Goal: Task Accomplishment & Management: Use online tool/utility

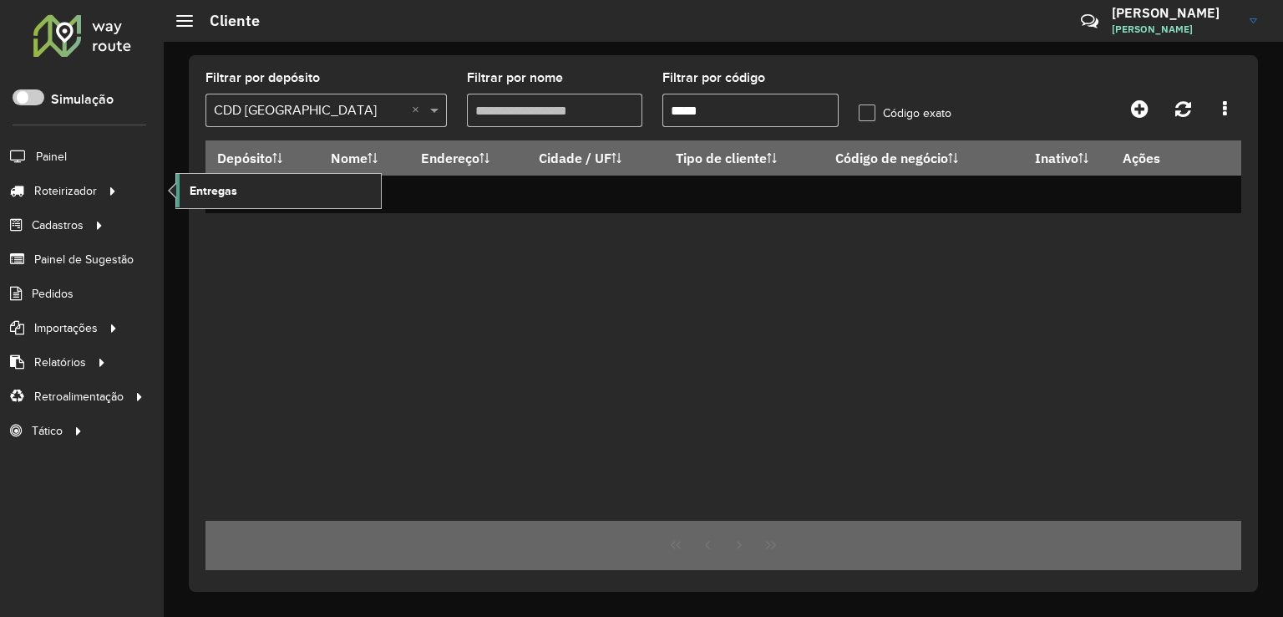
click at [241, 188] on link "Entregas" at bounding box center [278, 190] width 205 height 33
click at [201, 186] on span "Entregas" at bounding box center [214, 191] width 48 height 18
click at [275, 178] on link "Entregas" at bounding box center [278, 190] width 205 height 33
click at [262, 179] on link "Entregas" at bounding box center [278, 190] width 205 height 33
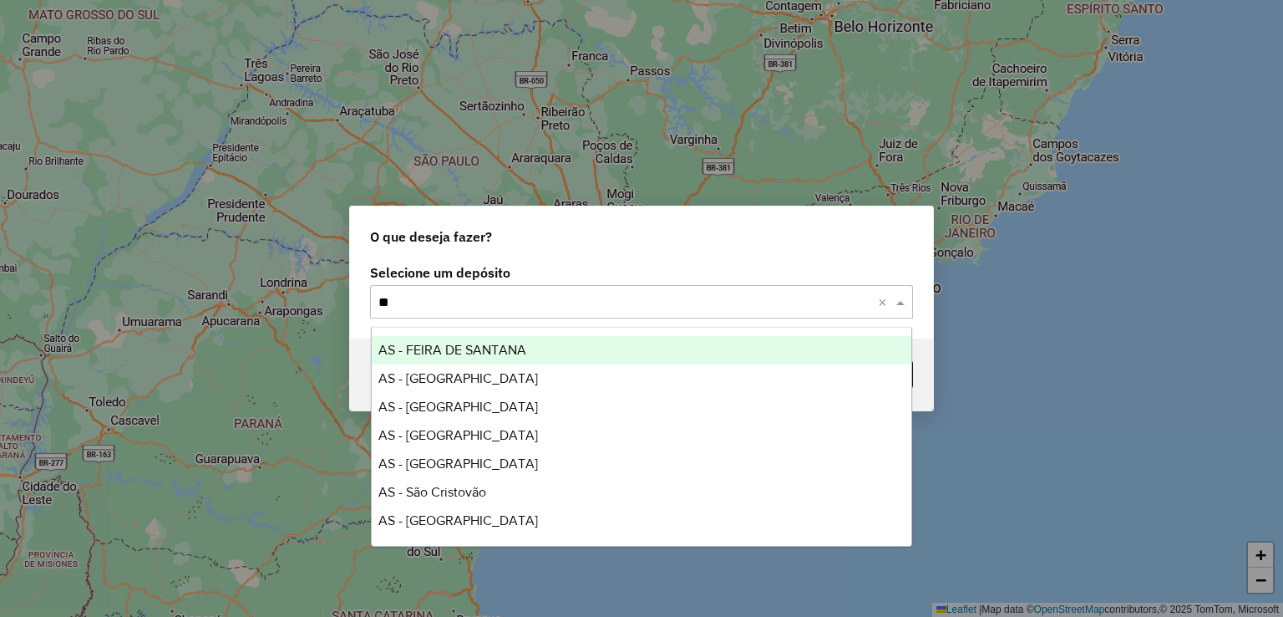
type input "*"
type input "****"
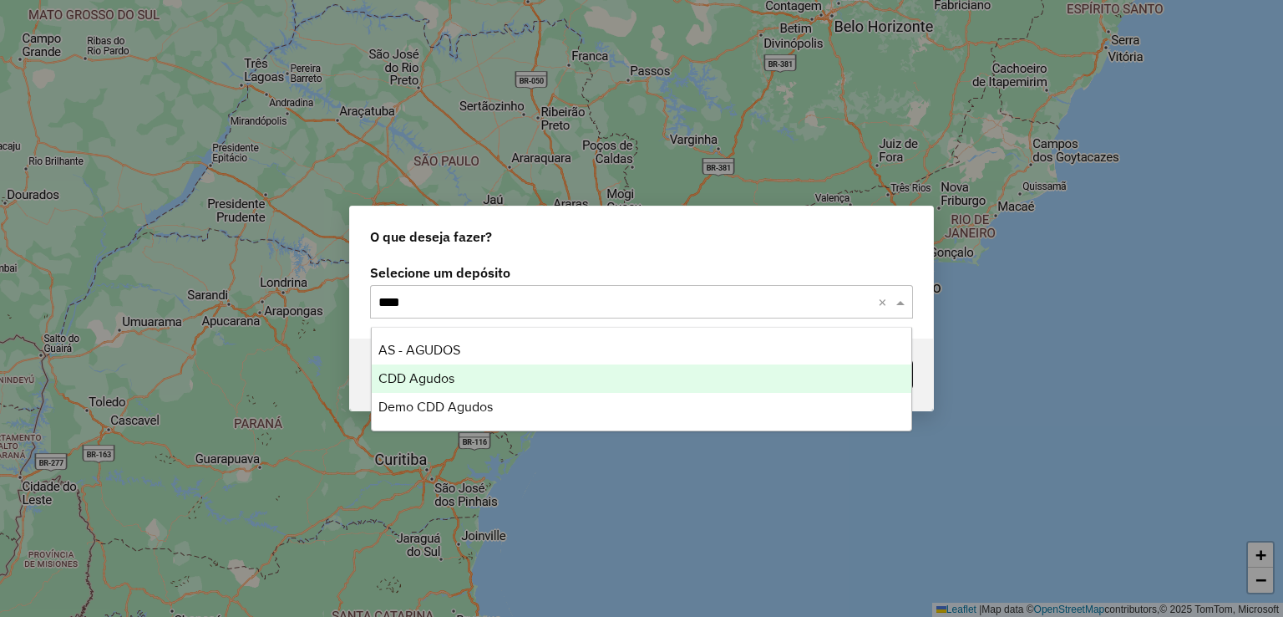
click at [465, 373] on div "CDD Agudos" at bounding box center [642, 378] width 541 height 28
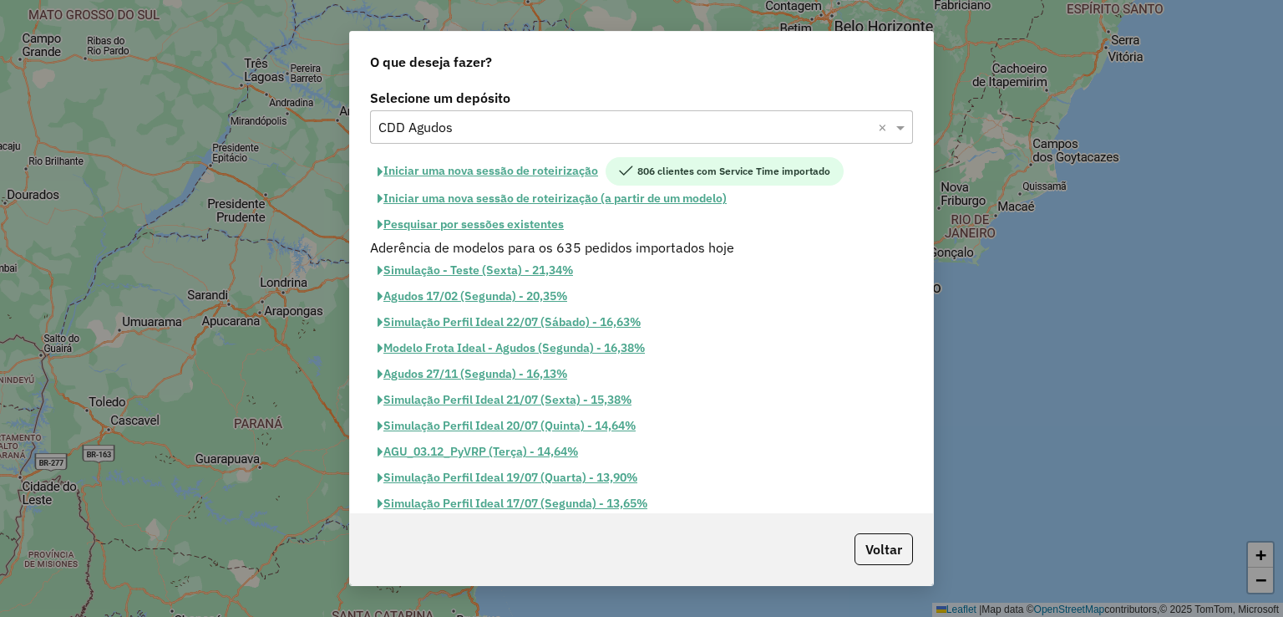
click at [544, 169] on button "Iniciar uma nova sessão de roteirização" at bounding box center [488, 171] width 236 height 28
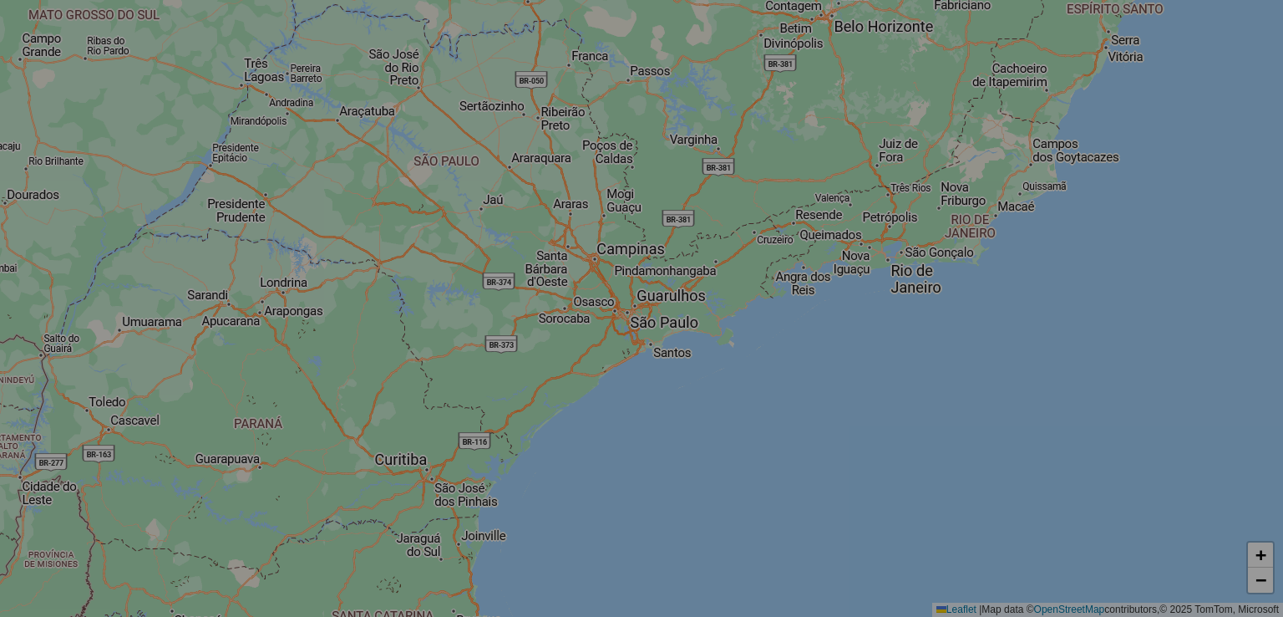
select select "*"
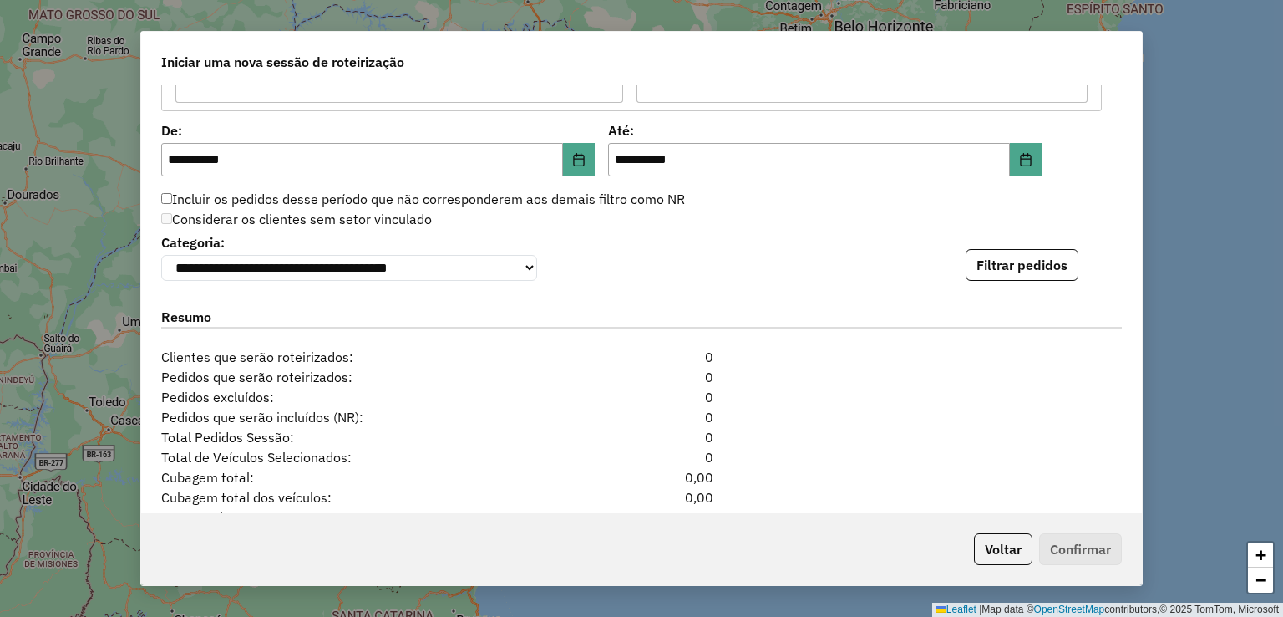
scroll to position [1795, 0]
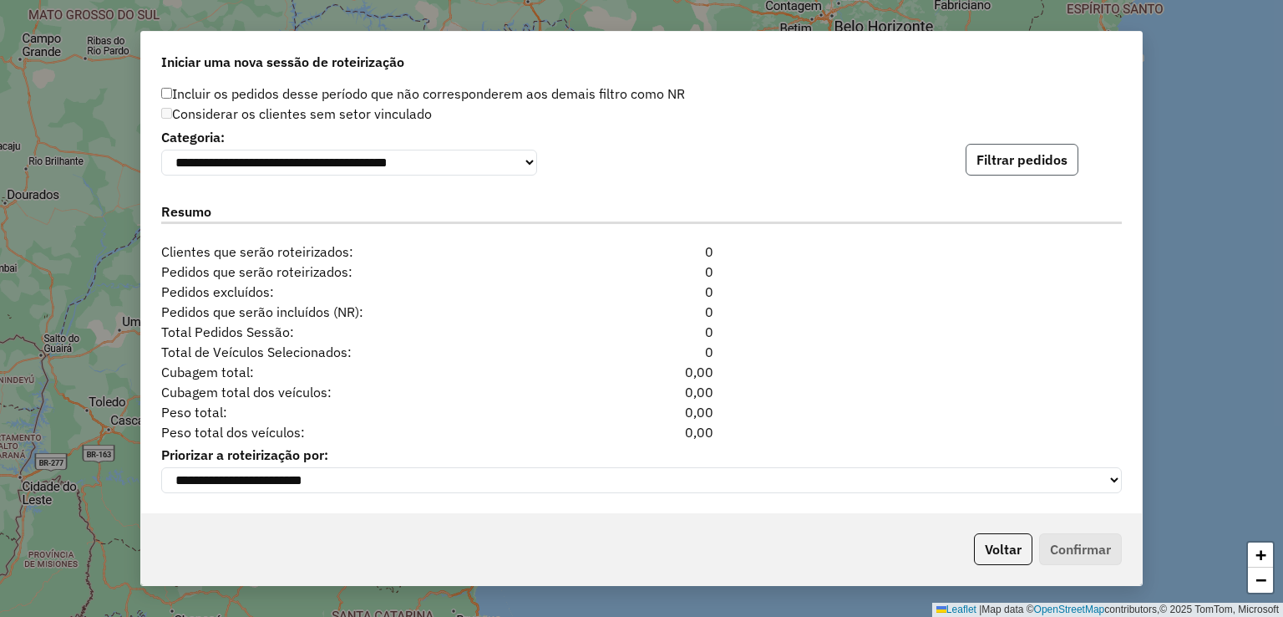
click at [1039, 160] on button "Filtrar pedidos" at bounding box center [1022, 160] width 113 height 32
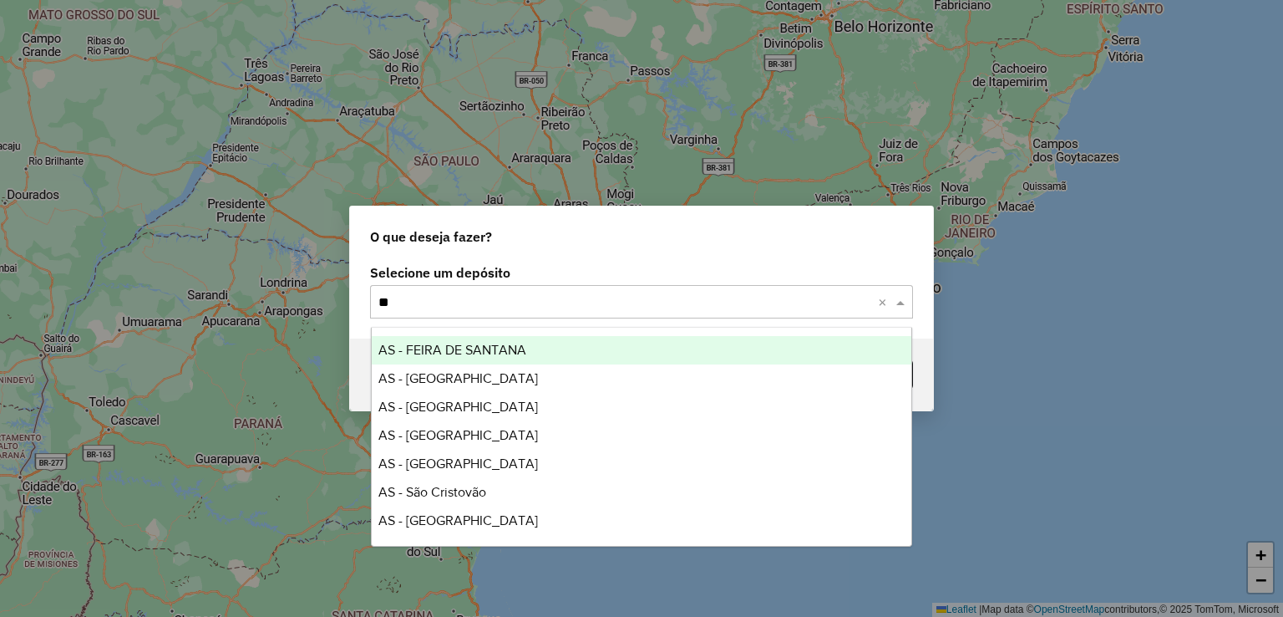
type input "***"
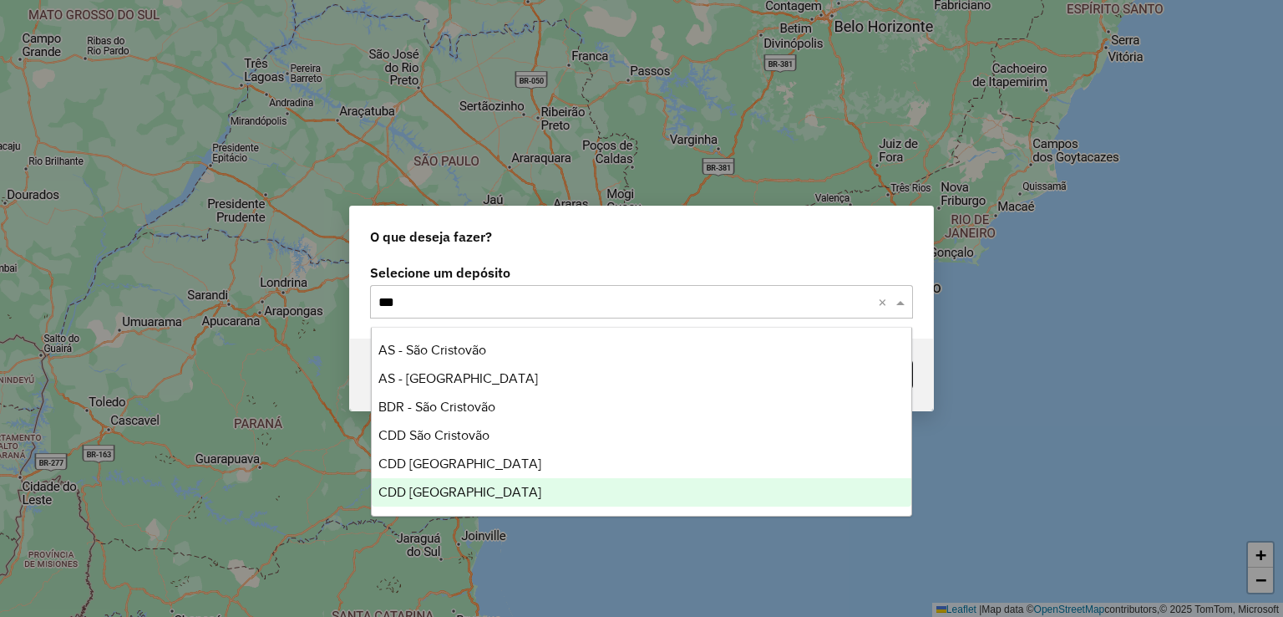
click at [499, 490] on div "CDD [GEOGRAPHIC_DATA]" at bounding box center [642, 492] width 541 height 28
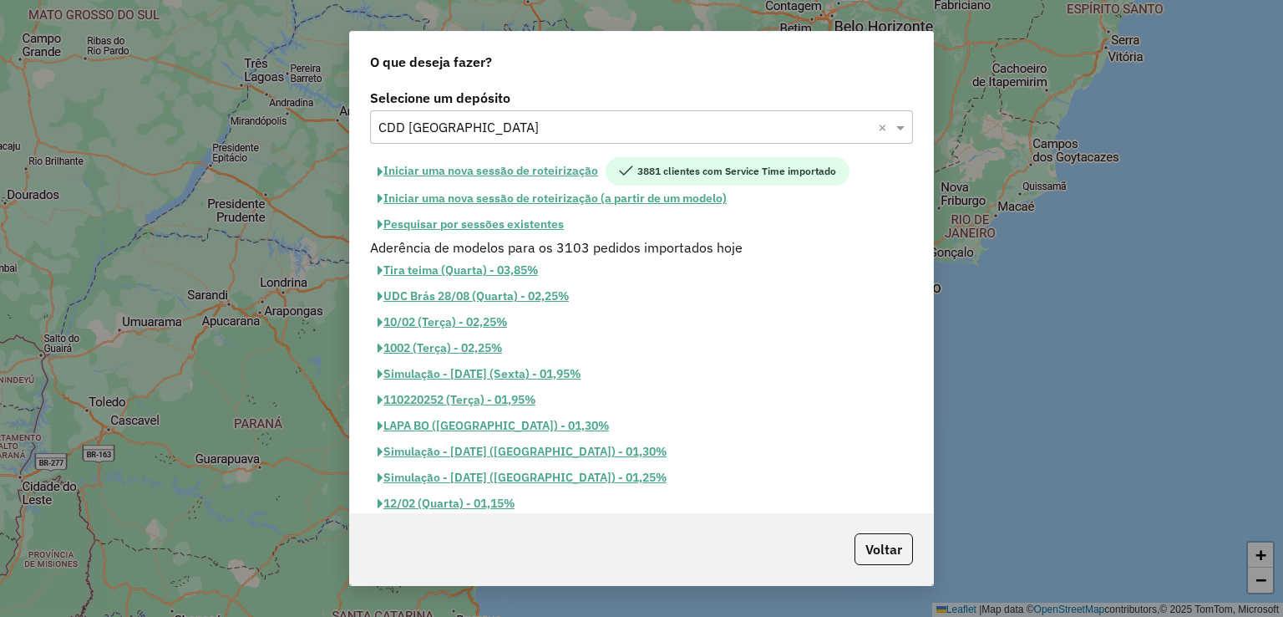
click at [546, 224] on button "Pesquisar por sessões existentes" at bounding box center [470, 224] width 201 height 26
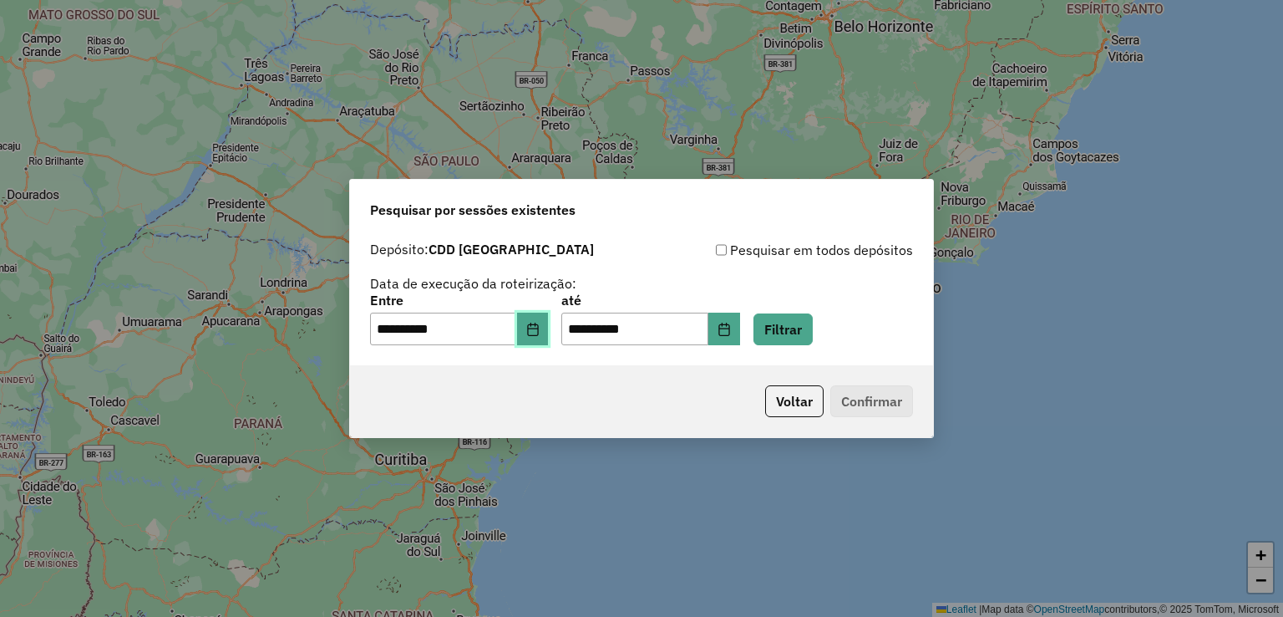
click at [540, 331] on icon "Choose Date" at bounding box center [532, 329] width 13 height 13
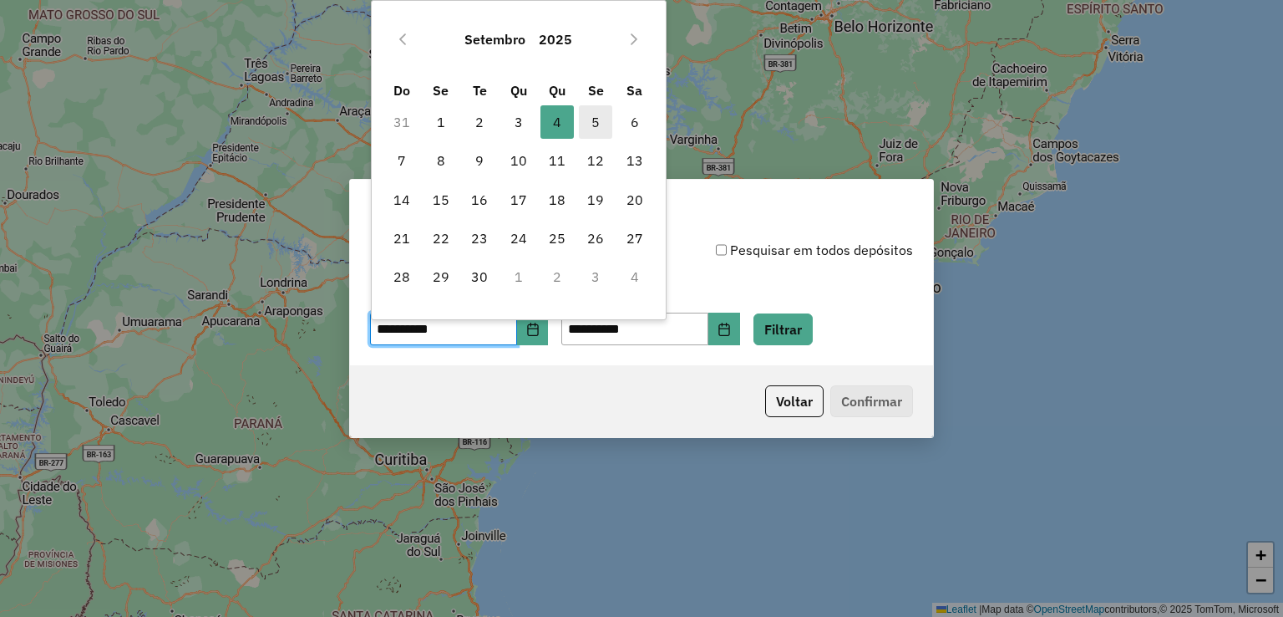
click at [604, 122] on span "5" at bounding box center [595, 121] width 33 height 33
type input "**********"
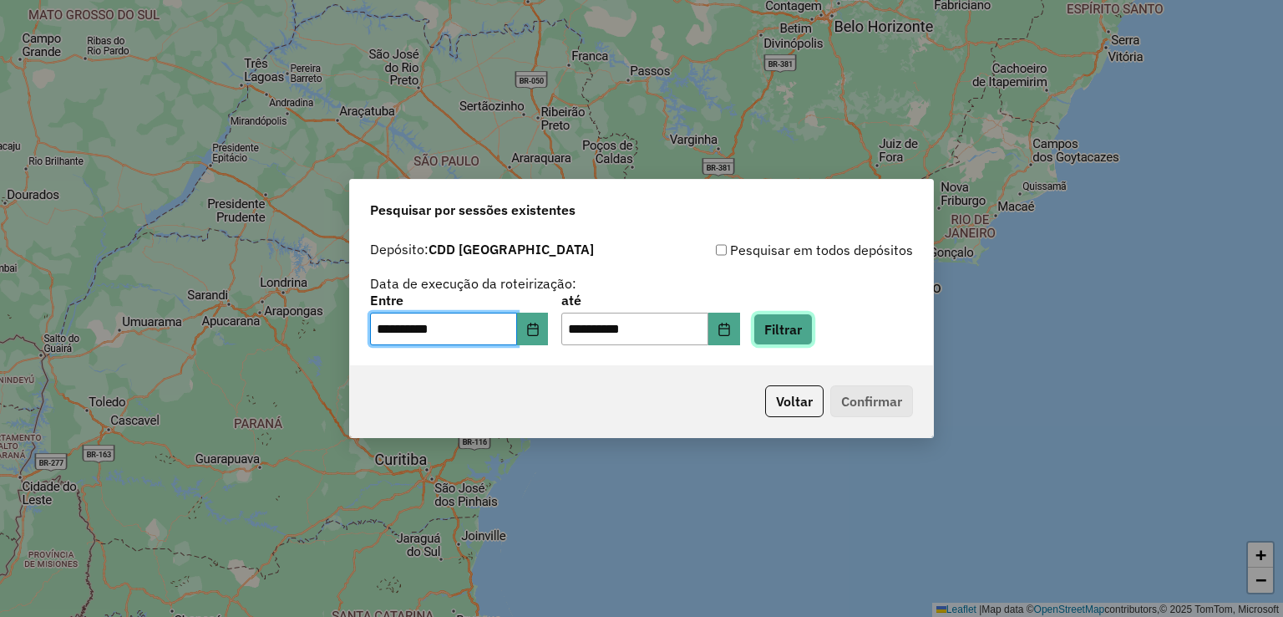
click at [798, 328] on button "Filtrar" at bounding box center [783, 329] width 59 height 32
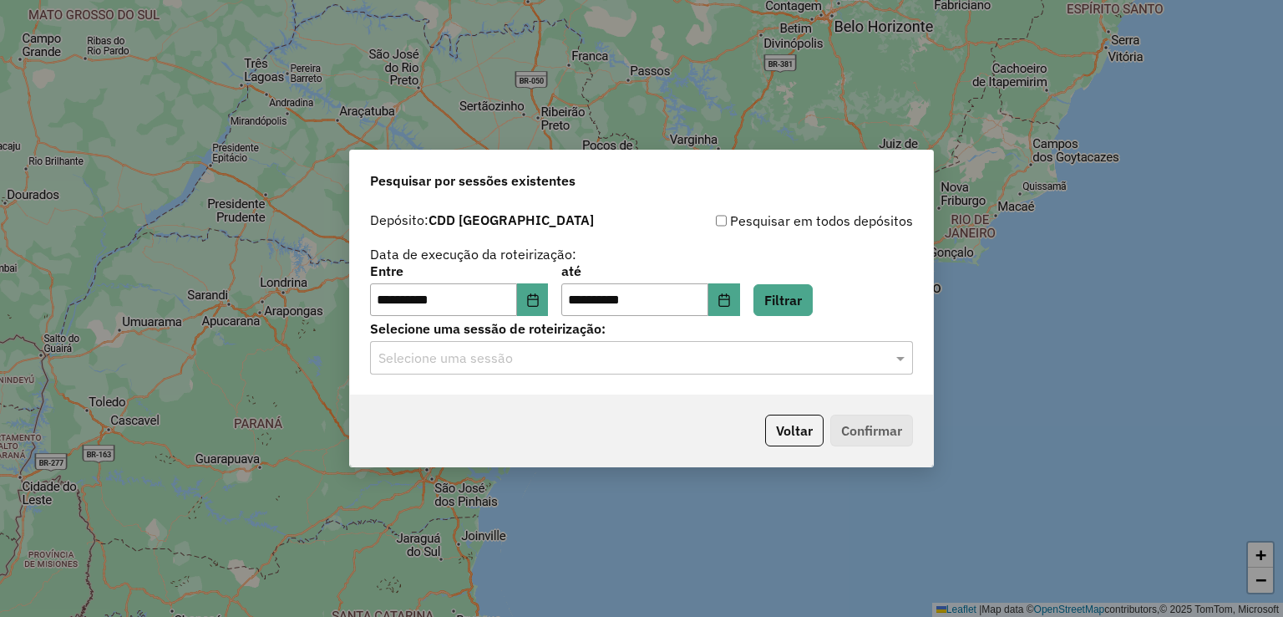
click at [548, 366] on input "text" at bounding box center [625, 358] width 493 height 20
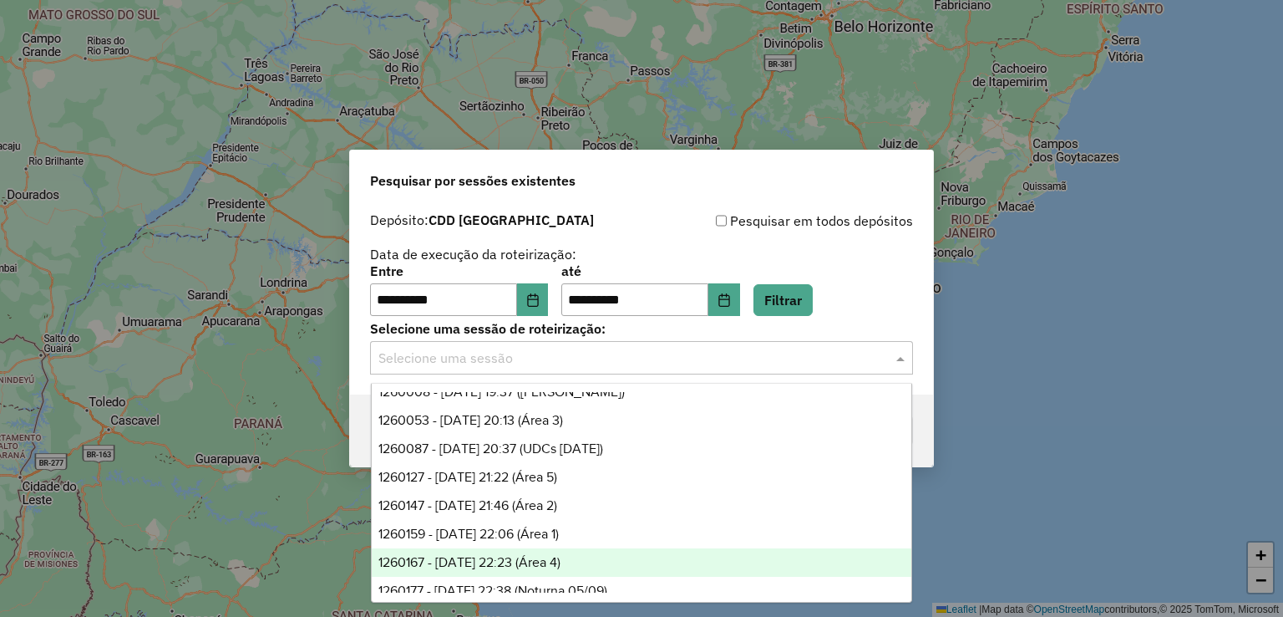
scroll to position [27, 0]
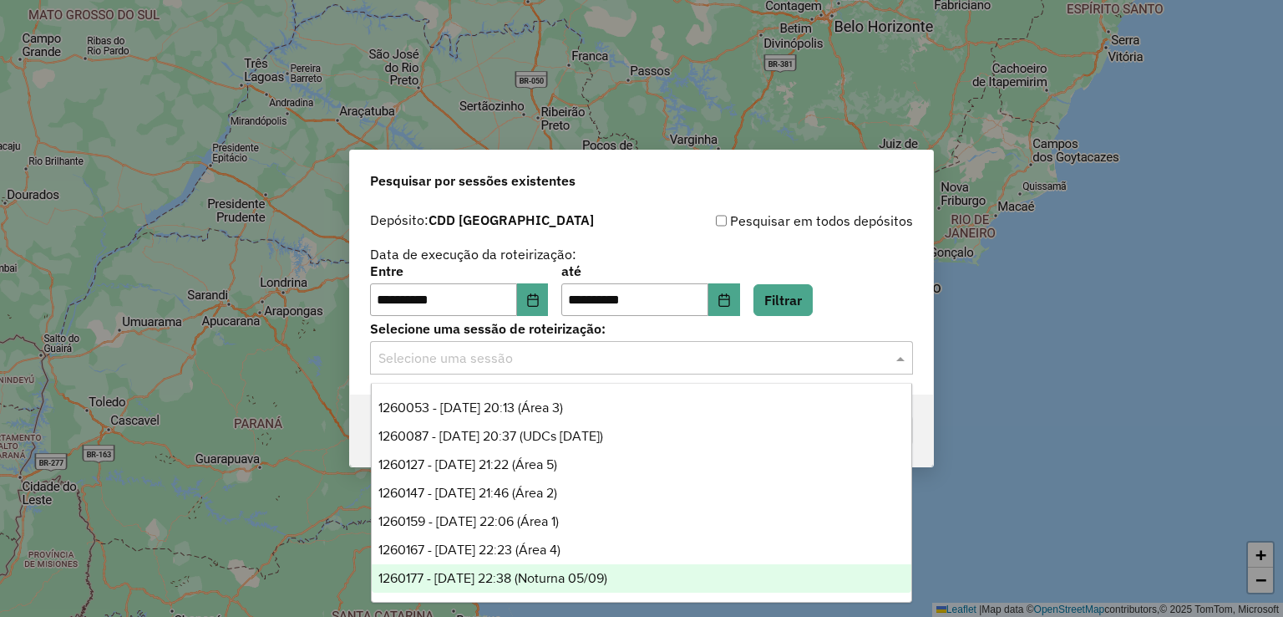
click at [605, 567] on div "1260177 - [DATE] 22:38 (Noturna 05/09)" at bounding box center [642, 578] width 541 height 28
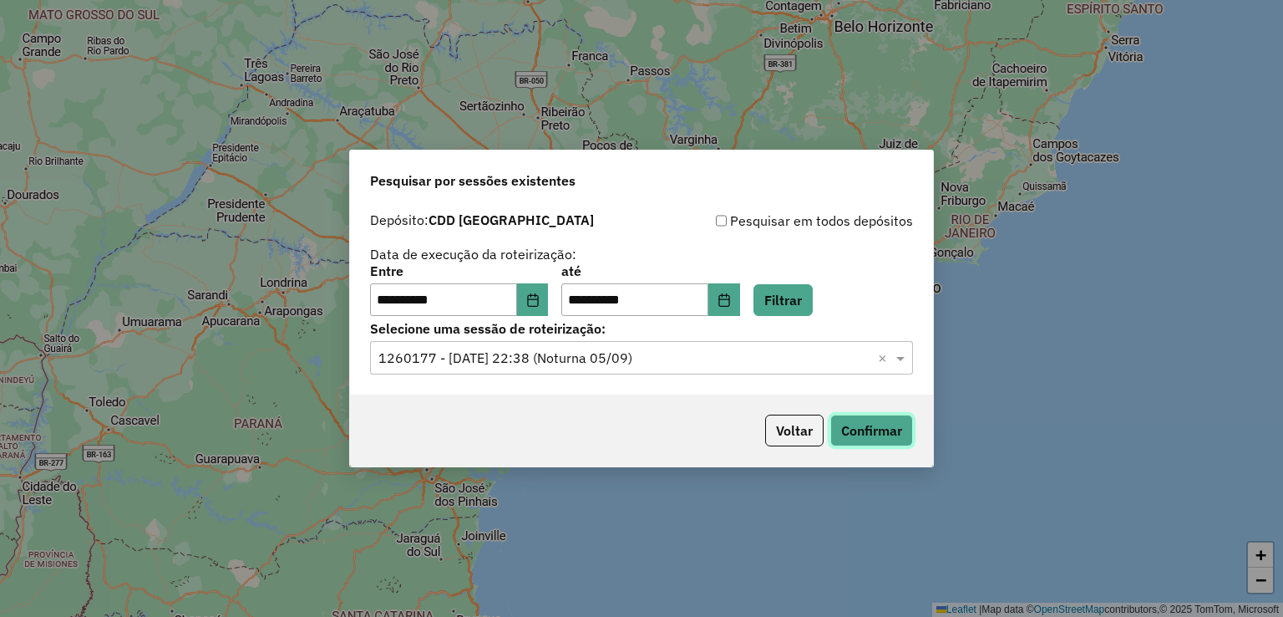
click at [886, 419] on button "Confirmar" at bounding box center [872, 430] width 83 height 32
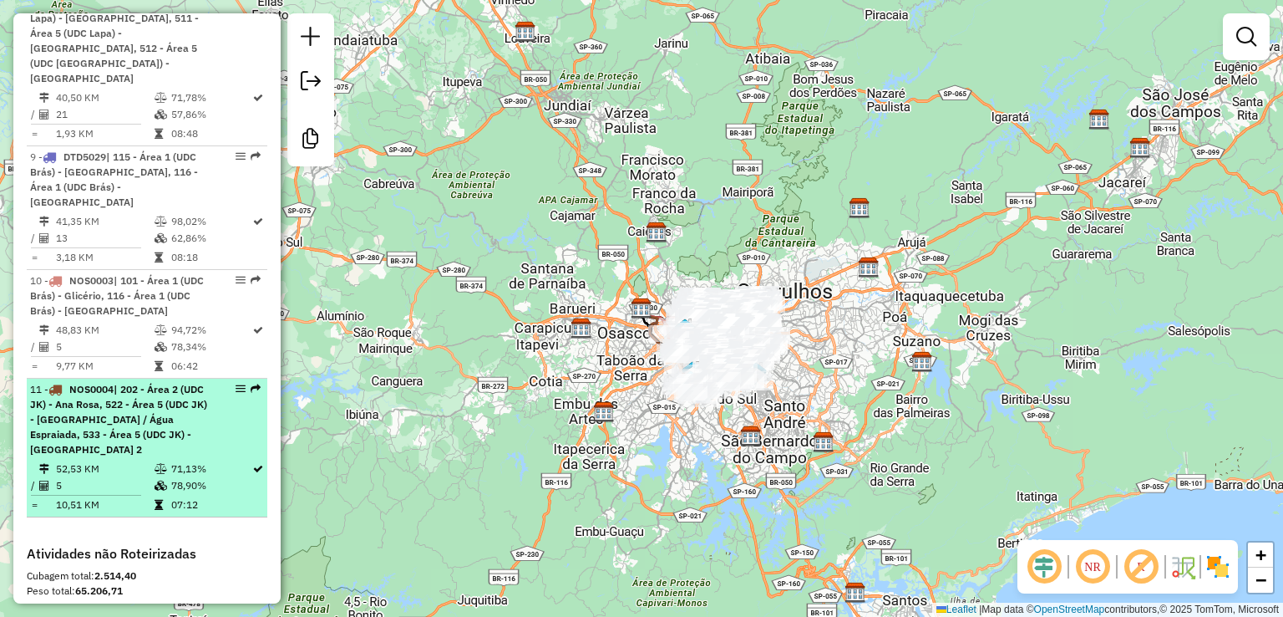
scroll to position [1639, 0]
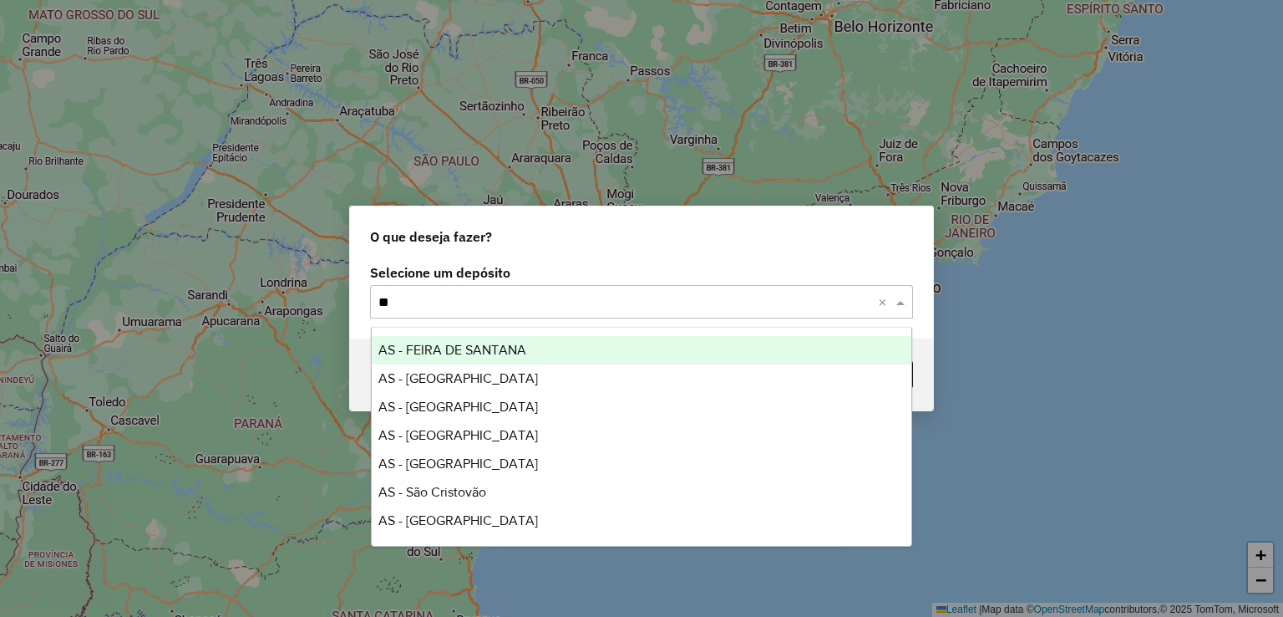
type input "***"
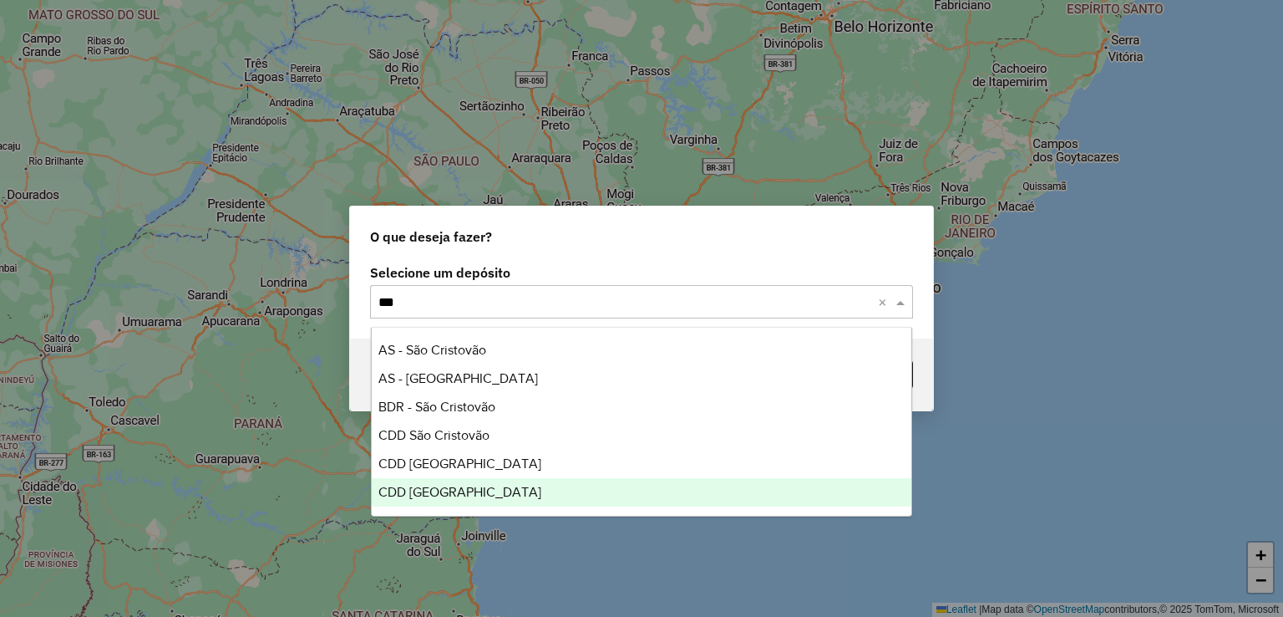
click at [531, 493] on div "CDD [GEOGRAPHIC_DATA]" at bounding box center [642, 492] width 541 height 28
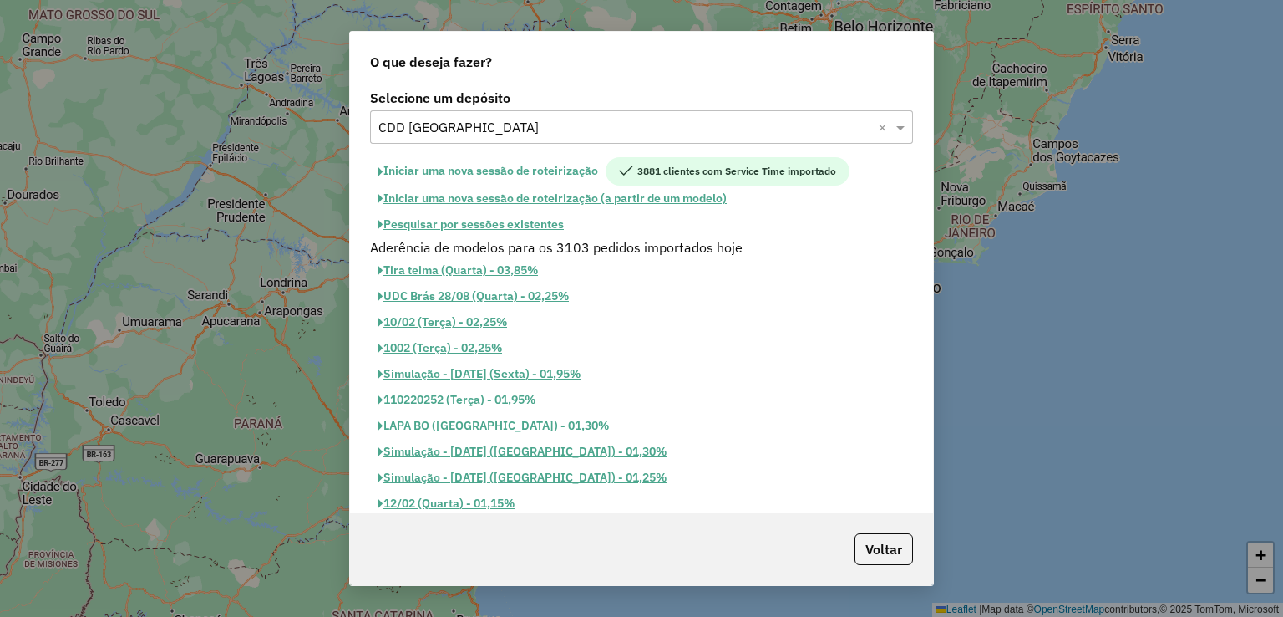
click at [545, 169] on button "Iniciar uma nova sessão de roteirização" at bounding box center [488, 171] width 236 height 28
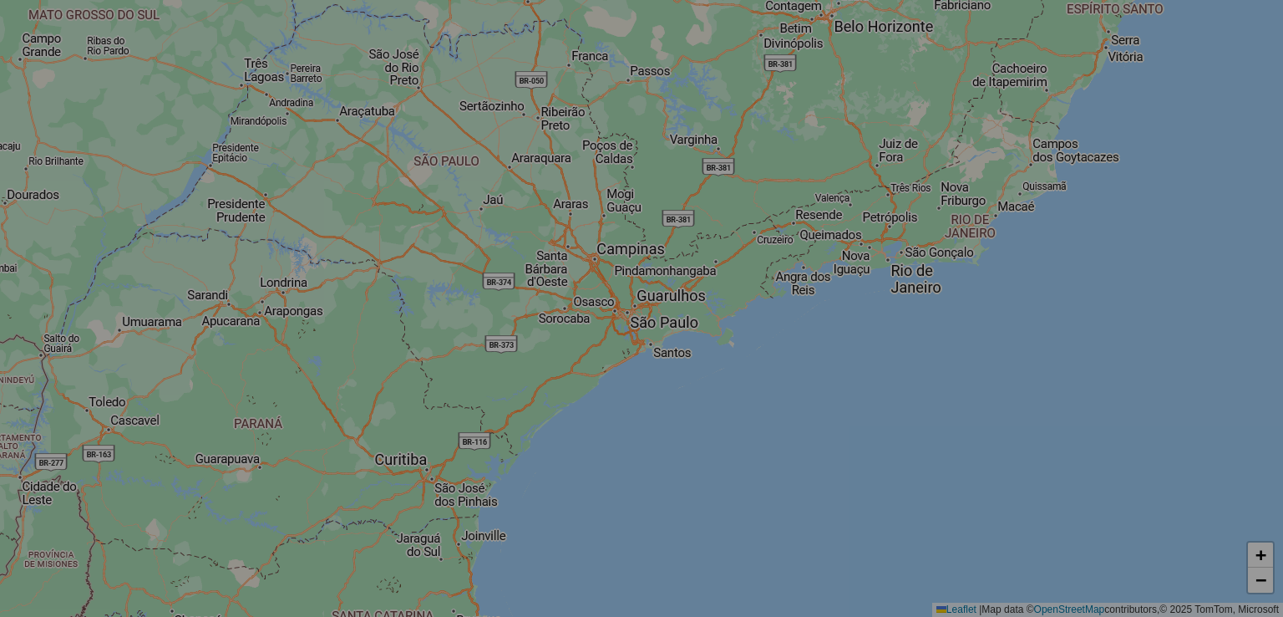
select select "*"
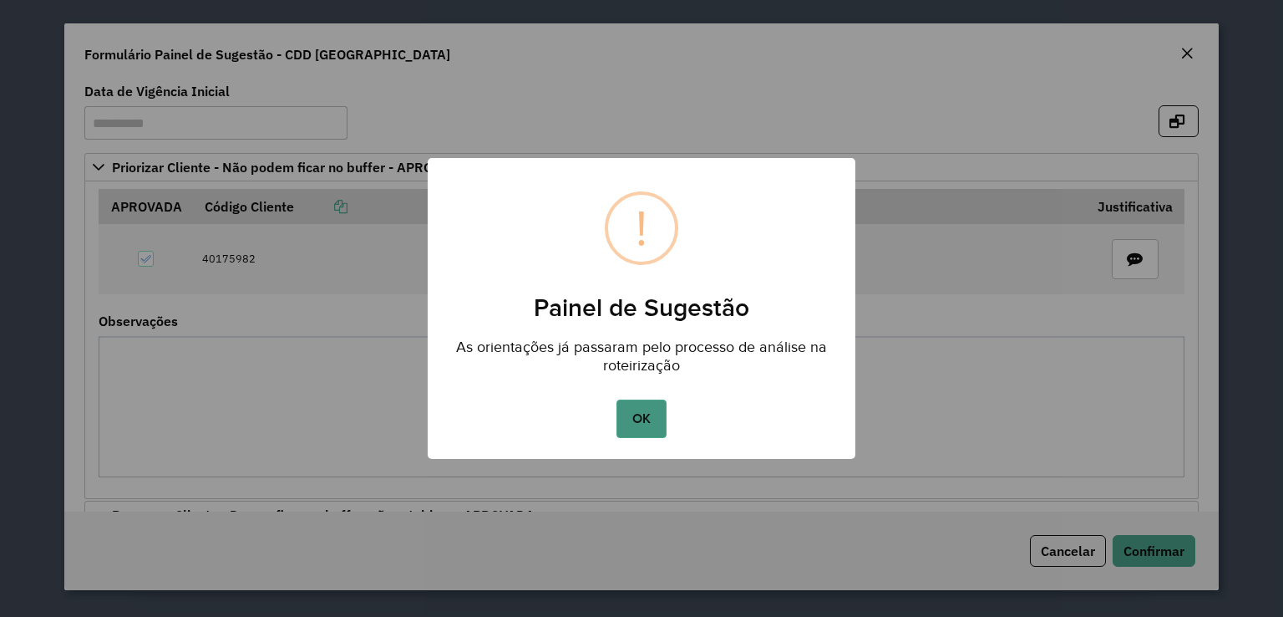
drag, startPoint x: 645, startPoint y: 416, endPoint x: 645, endPoint y: 398, distance: 18.4
click at [645, 415] on button "OK" at bounding box center [641, 418] width 49 height 38
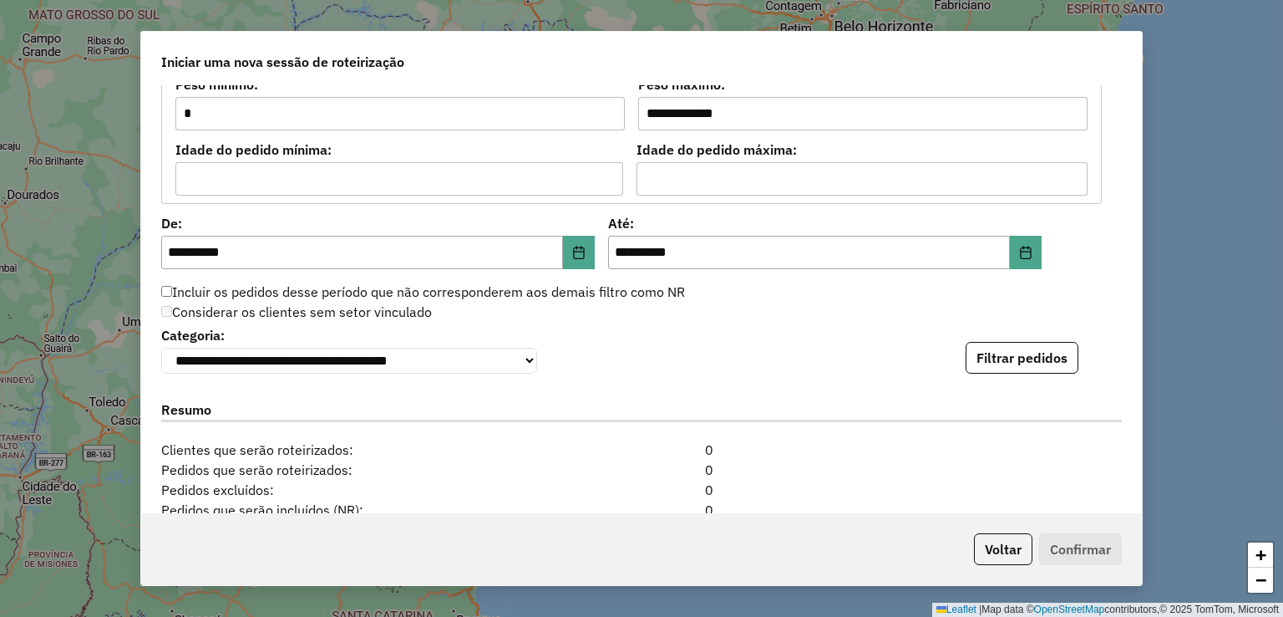
scroll to position [1827, 0]
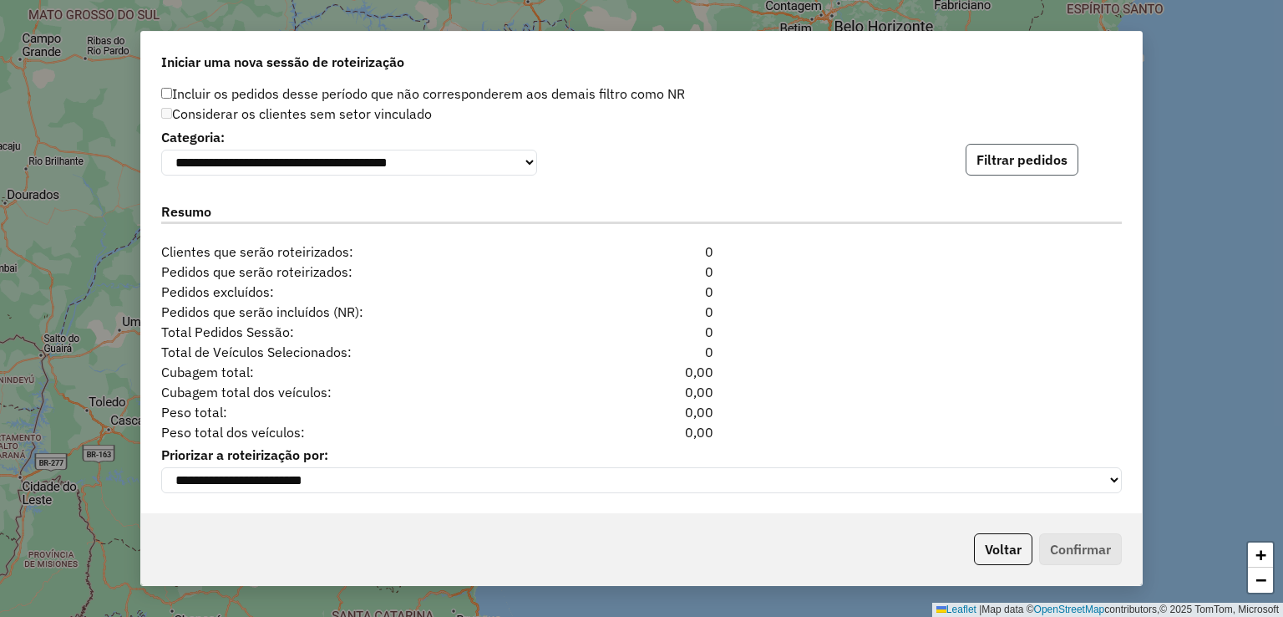
click at [1049, 157] on button "Filtrar pedidos" at bounding box center [1022, 160] width 113 height 32
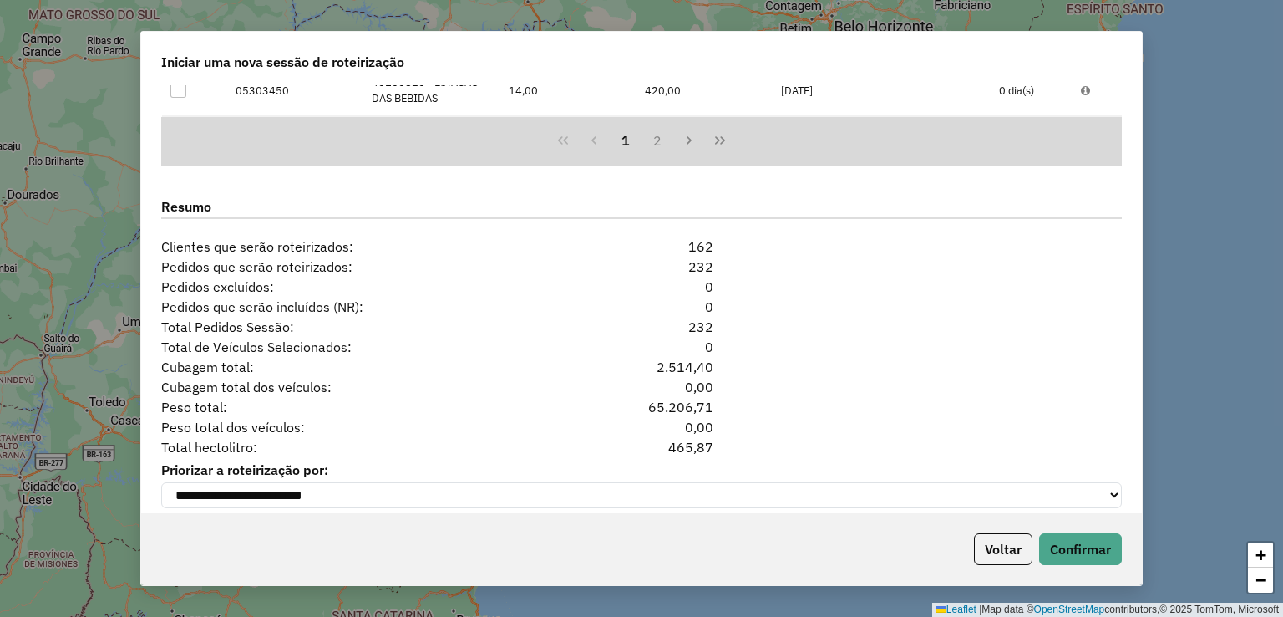
scroll to position [2192, 0]
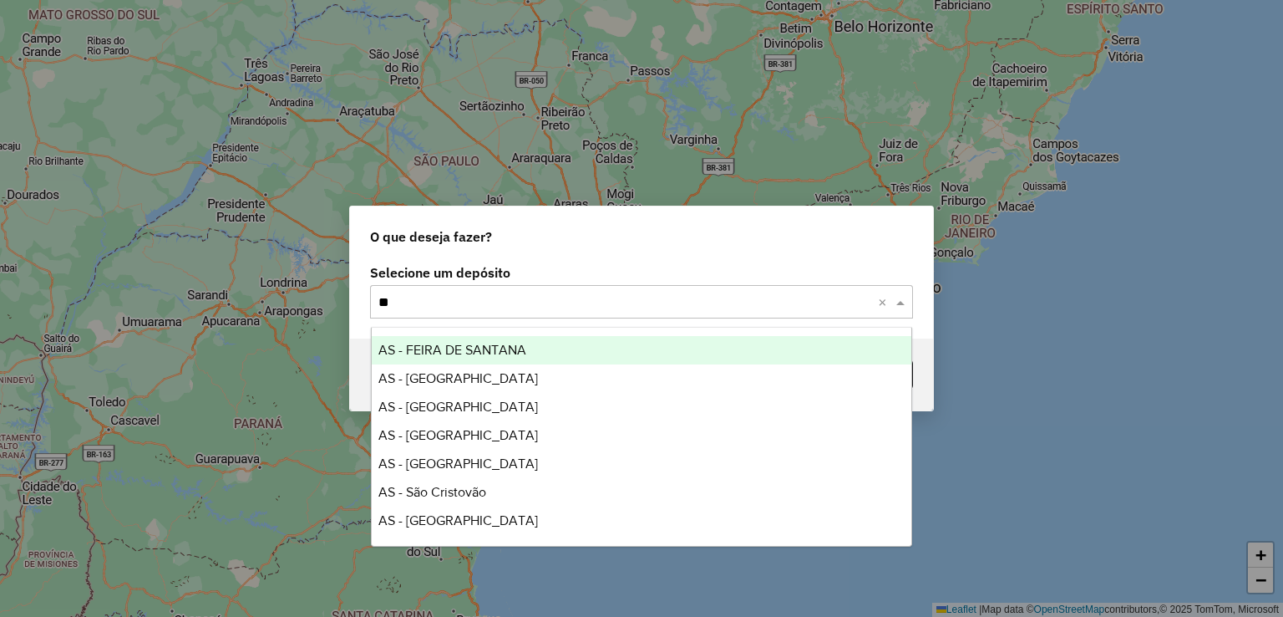
type input "***"
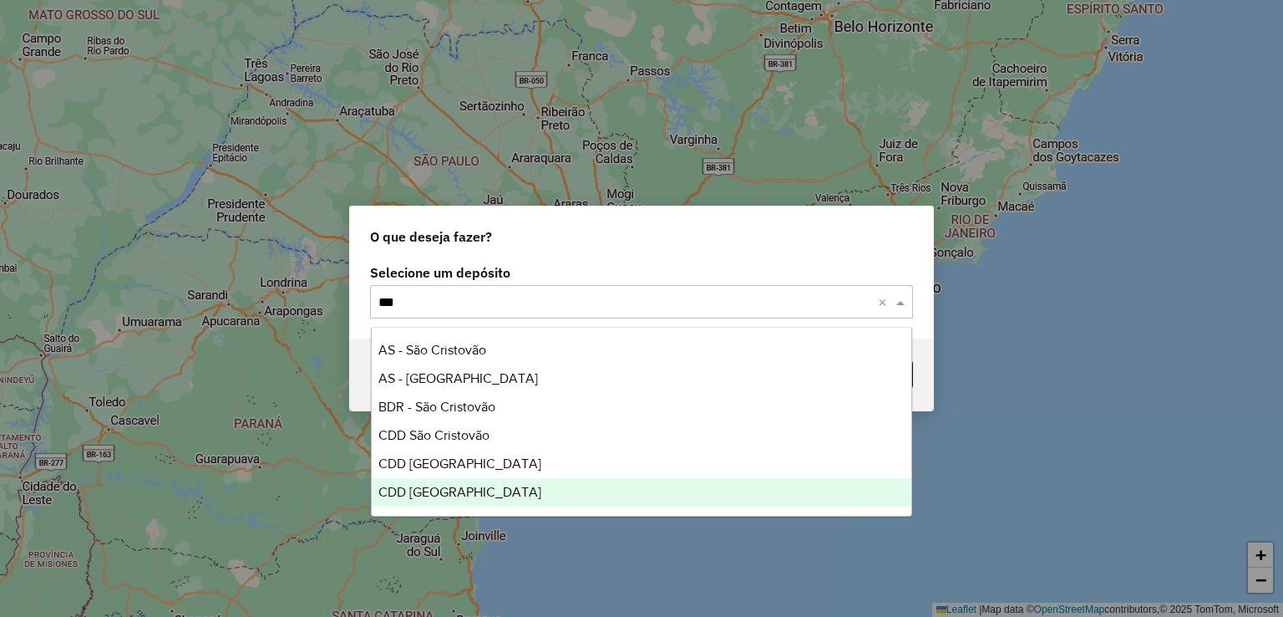
click at [485, 495] on div "CDD [GEOGRAPHIC_DATA]" at bounding box center [642, 492] width 541 height 28
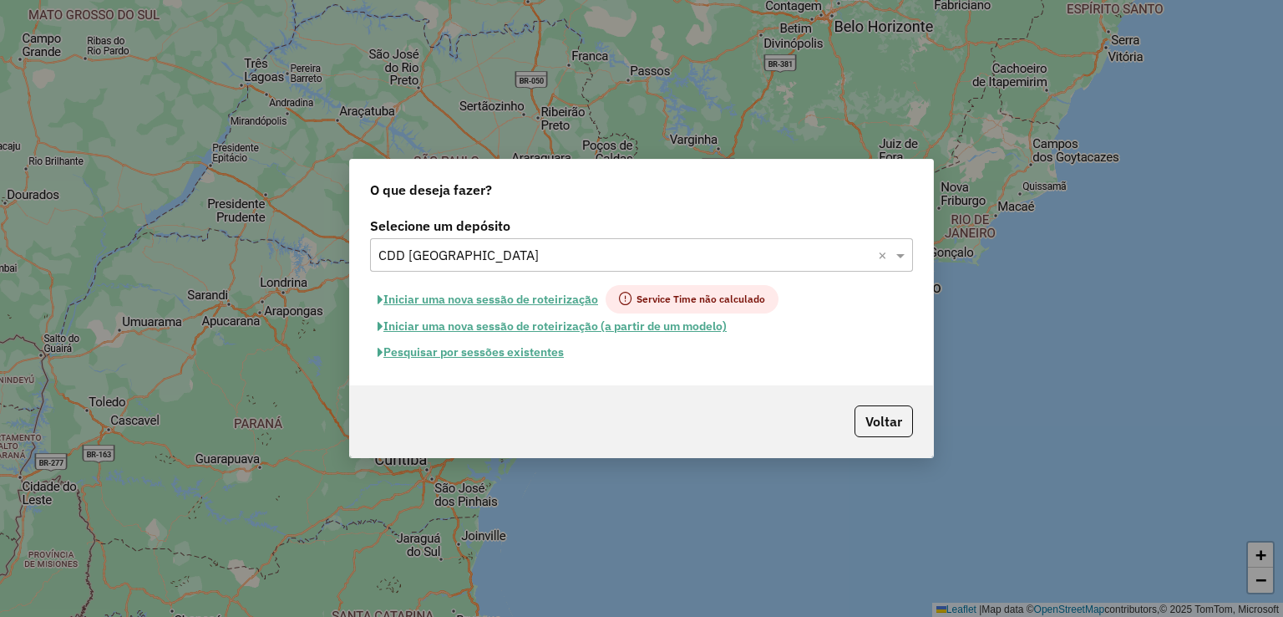
click at [538, 355] on button "Pesquisar por sessões existentes" at bounding box center [470, 352] width 201 height 26
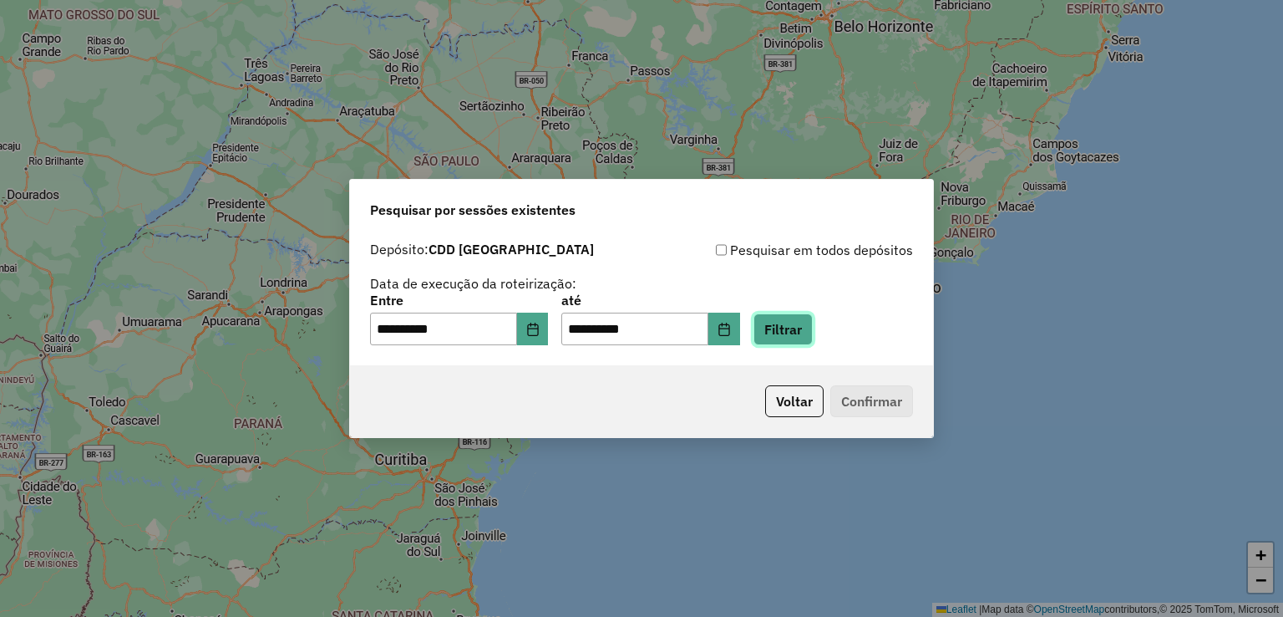
click at [813, 323] on button "Filtrar" at bounding box center [783, 329] width 59 height 32
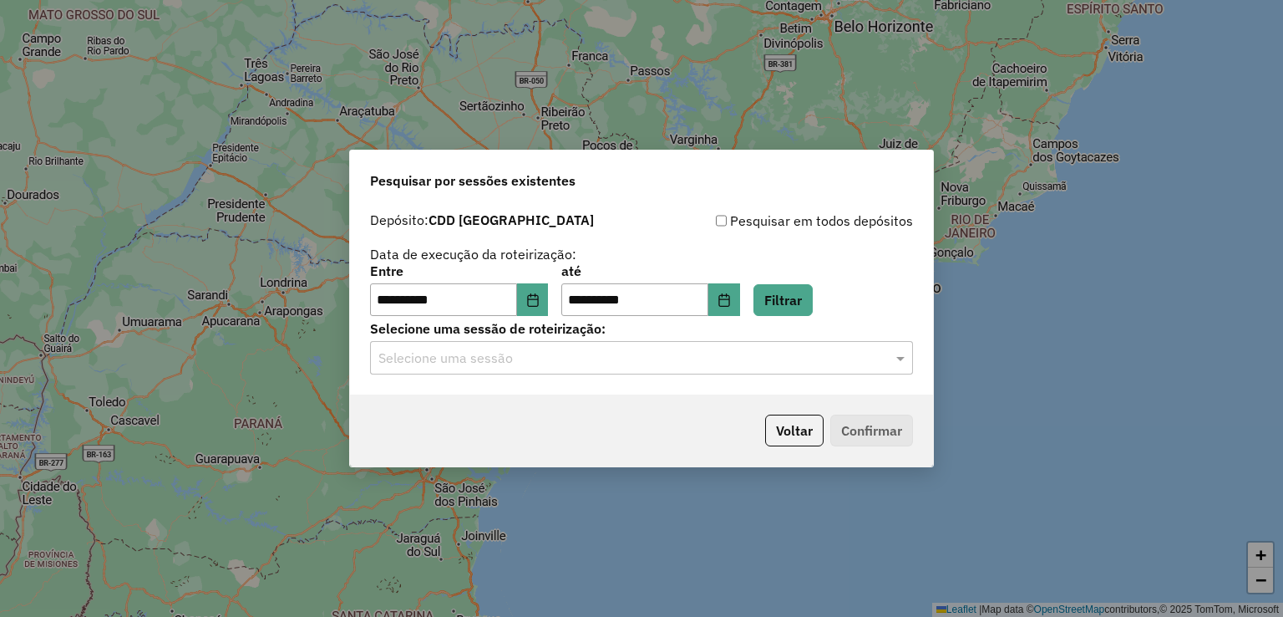
click at [567, 357] on input "text" at bounding box center [625, 358] width 493 height 20
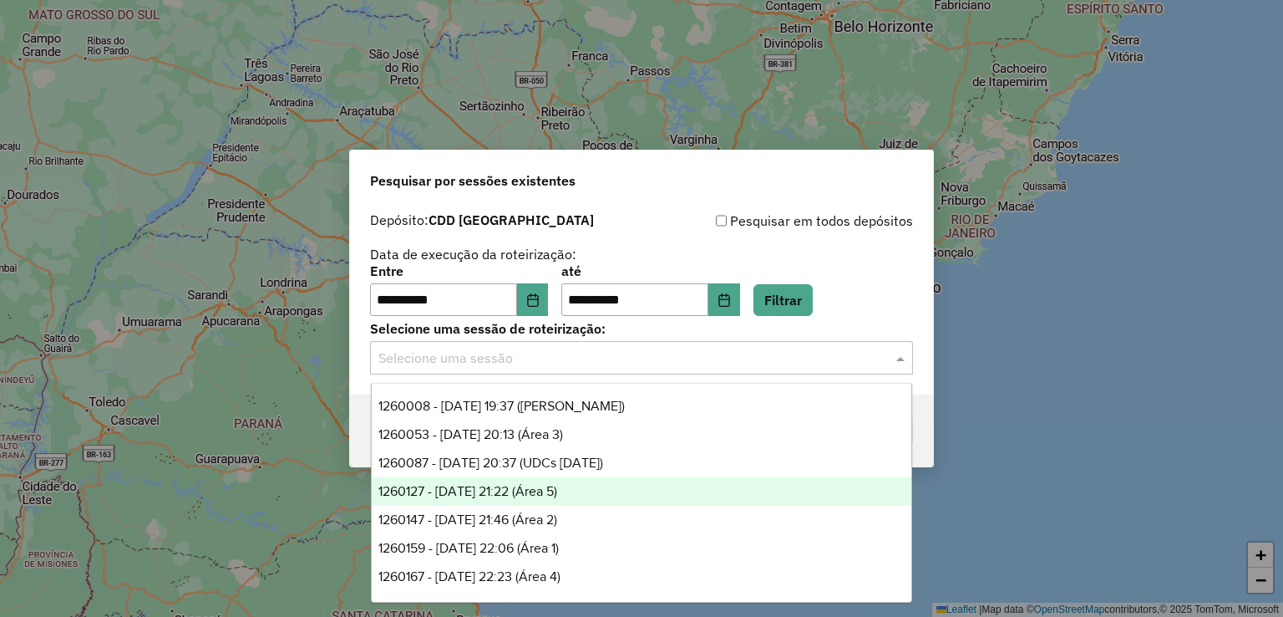
click at [557, 490] on span "1260127 - [DATE] 21:22 (Área 5)" at bounding box center [468, 491] width 179 height 14
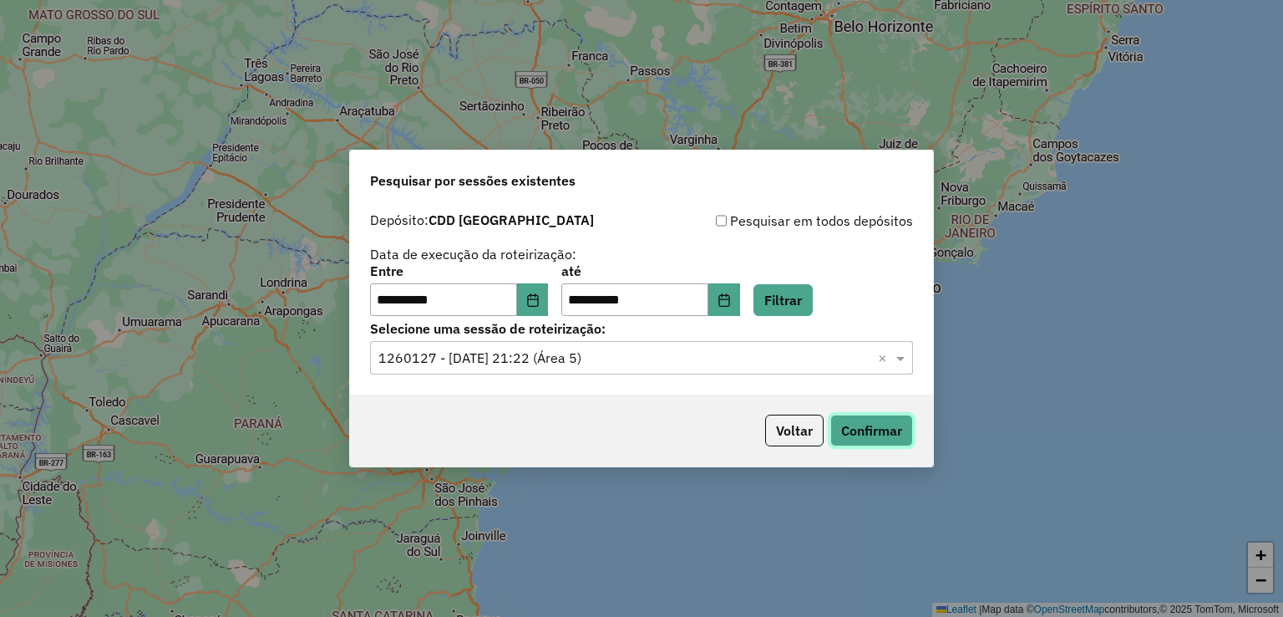
click at [890, 429] on button "Confirmar" at bounding box center [872, 430] width 83 height 32
click at [528, 363] on input "text" at bounding box center [625, 358] width 493 height 20
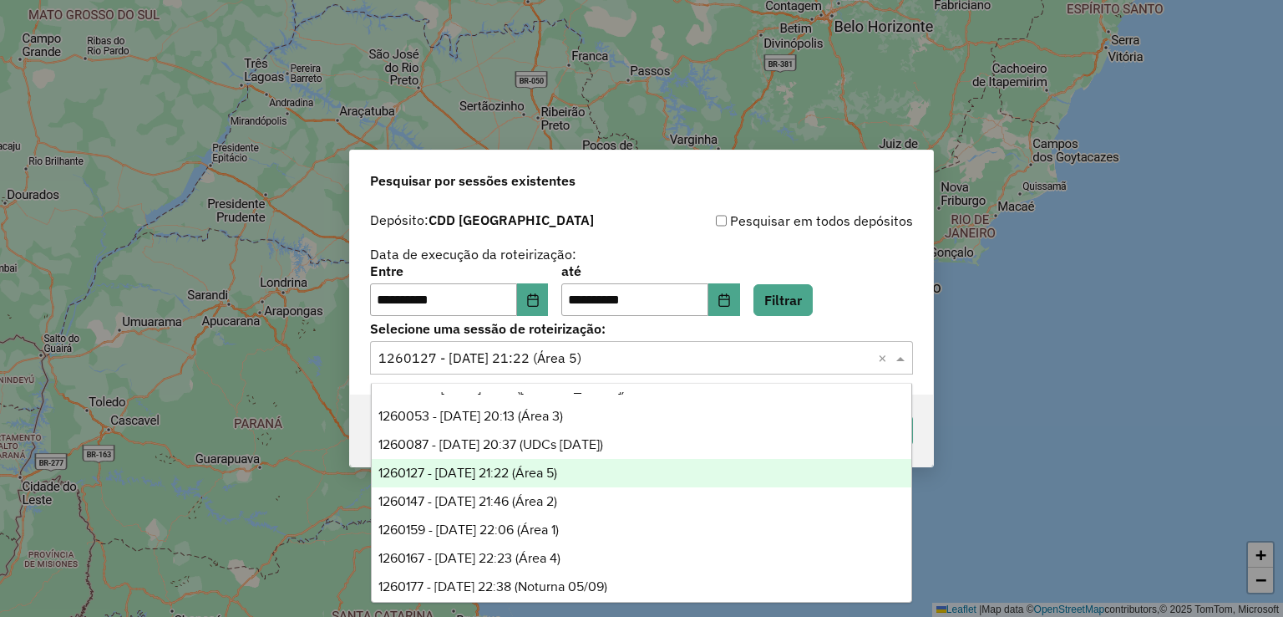
scroll to position [27, 0]
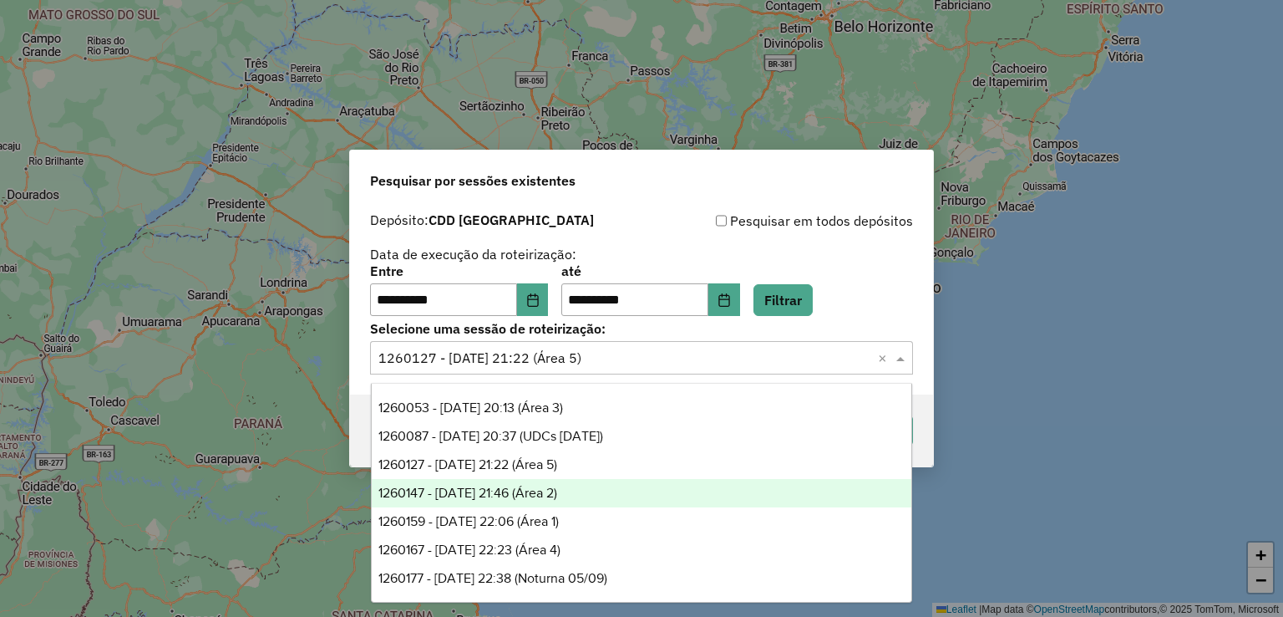
click at [602, 490] on div "1260147 - [DATE] 21:46 (Área 2)" at bounding box center [642, 493] width 541 height 28
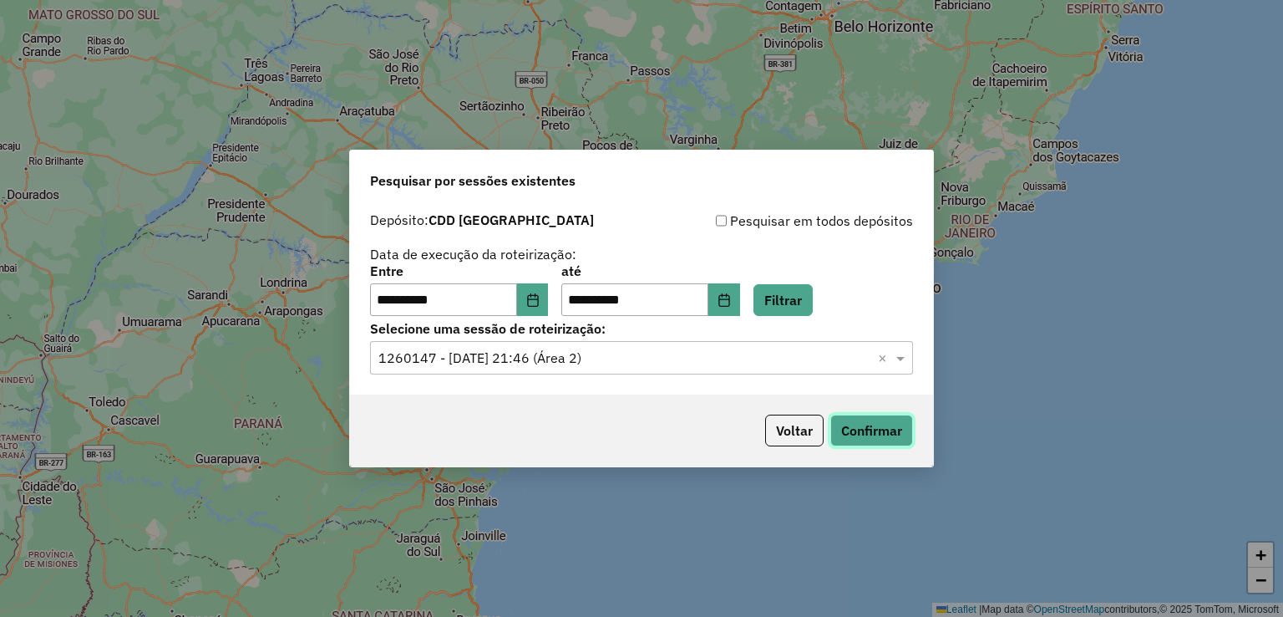
click at [868, 431] on button "Confirmar" at bounding box center [872, 430] width 83 height 32
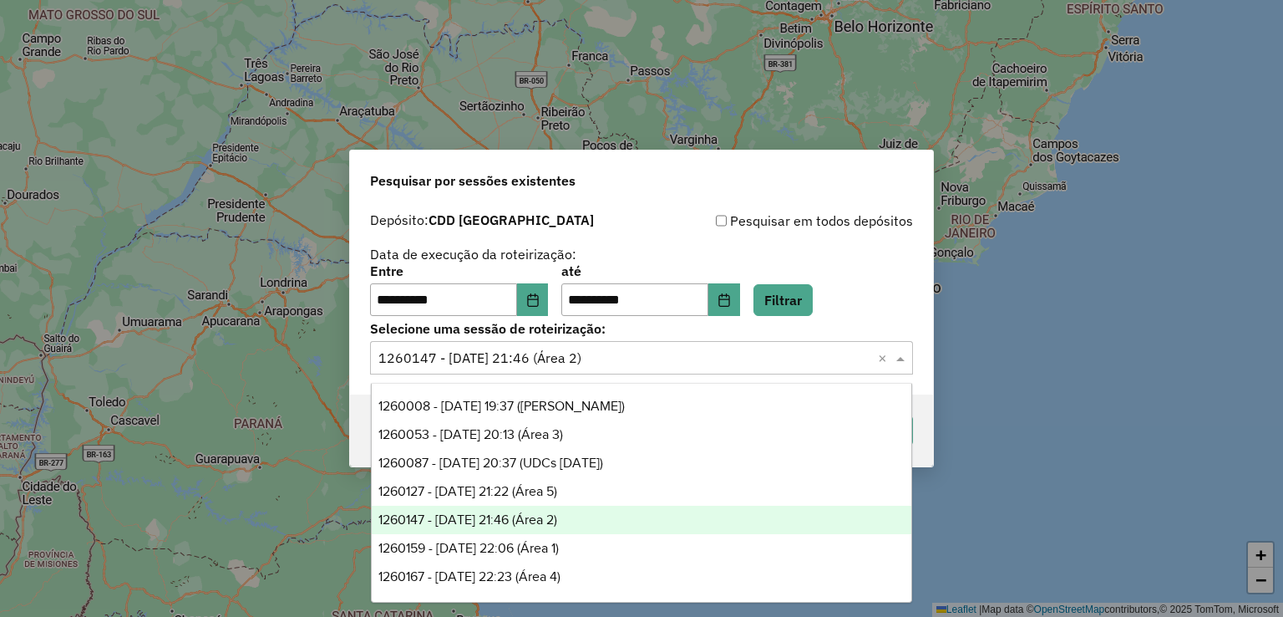
click at [582, 370] on div "Selecione uma sessão × 1260147 - [DATE] 21:46 (Área 2) ×" at bounding box center [641, 357] width 543 height 33
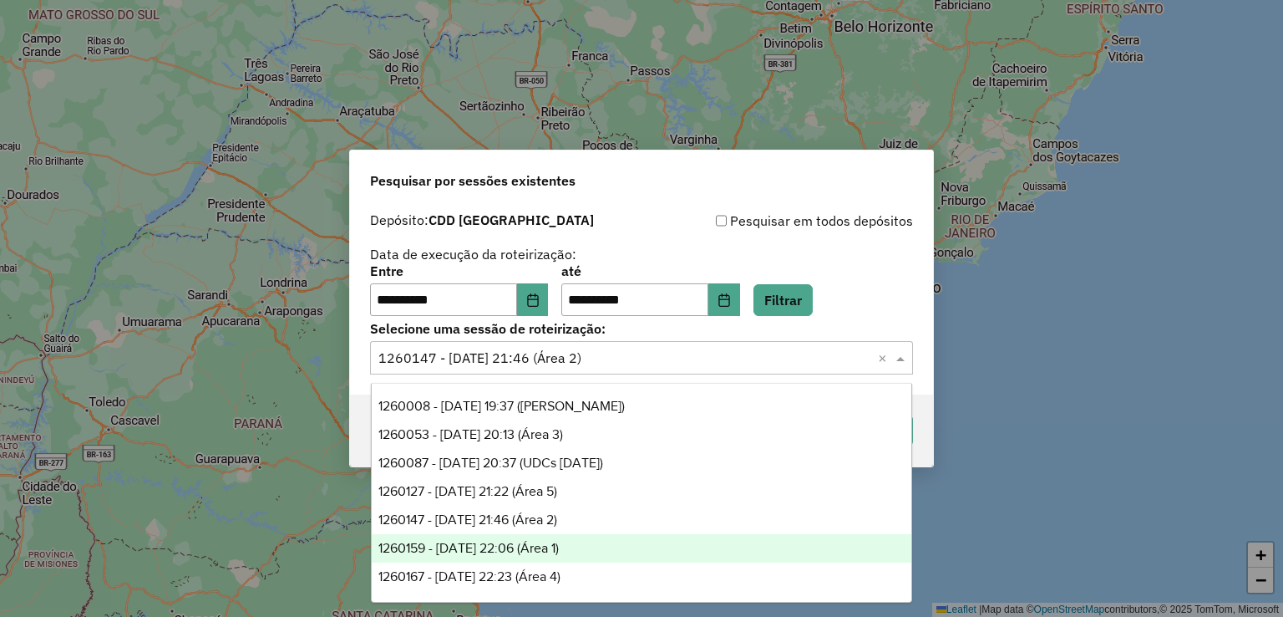
click at [559, 544] on span "1260159 - [DATE] 22:06 (Área 1)" at bounding box center [469, 548] width 180 height 14
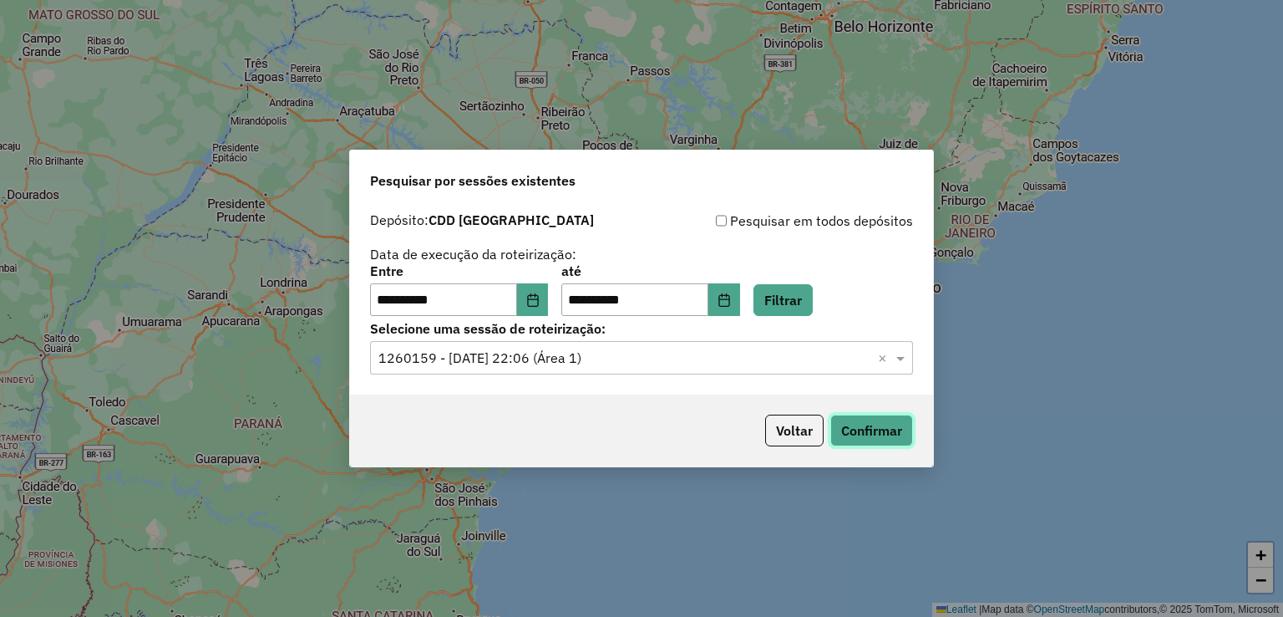
click at [850, 423] on button "Confirmar" at bounding box center [872, 430] width 83 height 32
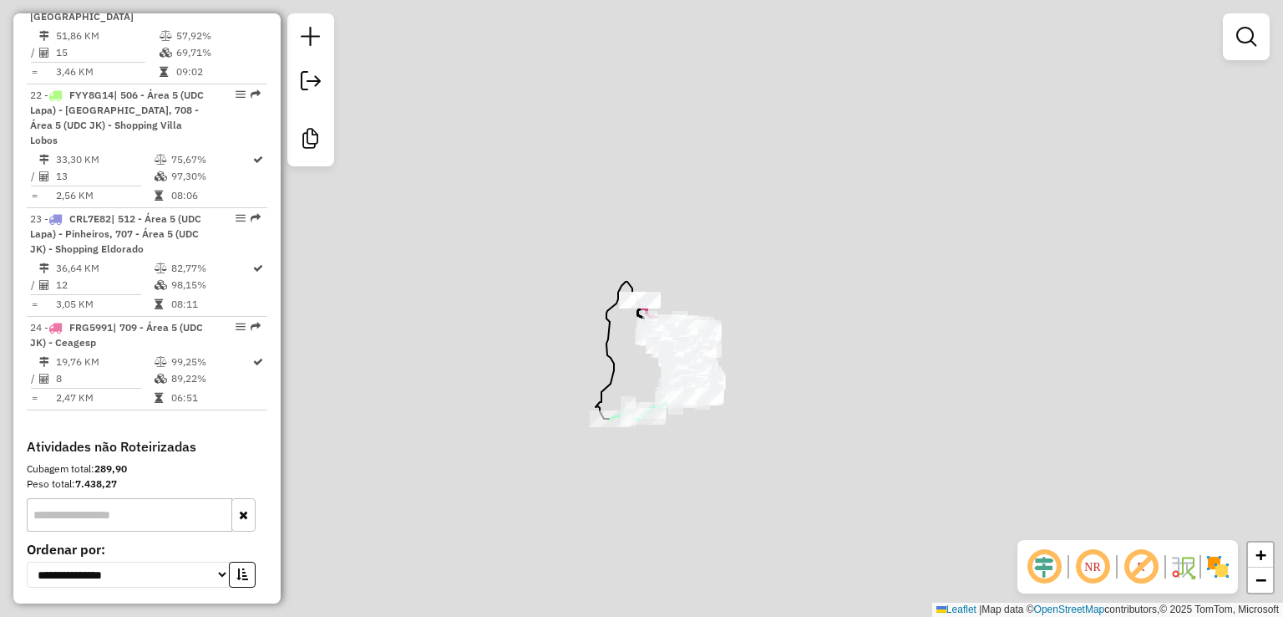
scroll to position [3048, 0]
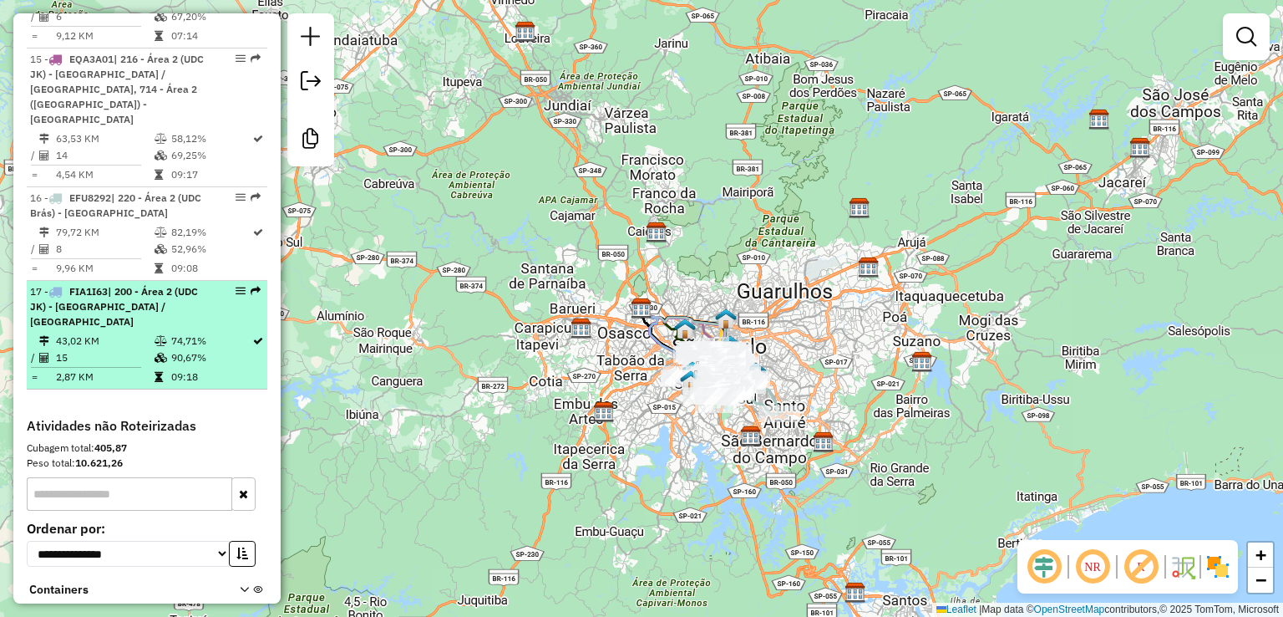
scroll to position [2268, 0]
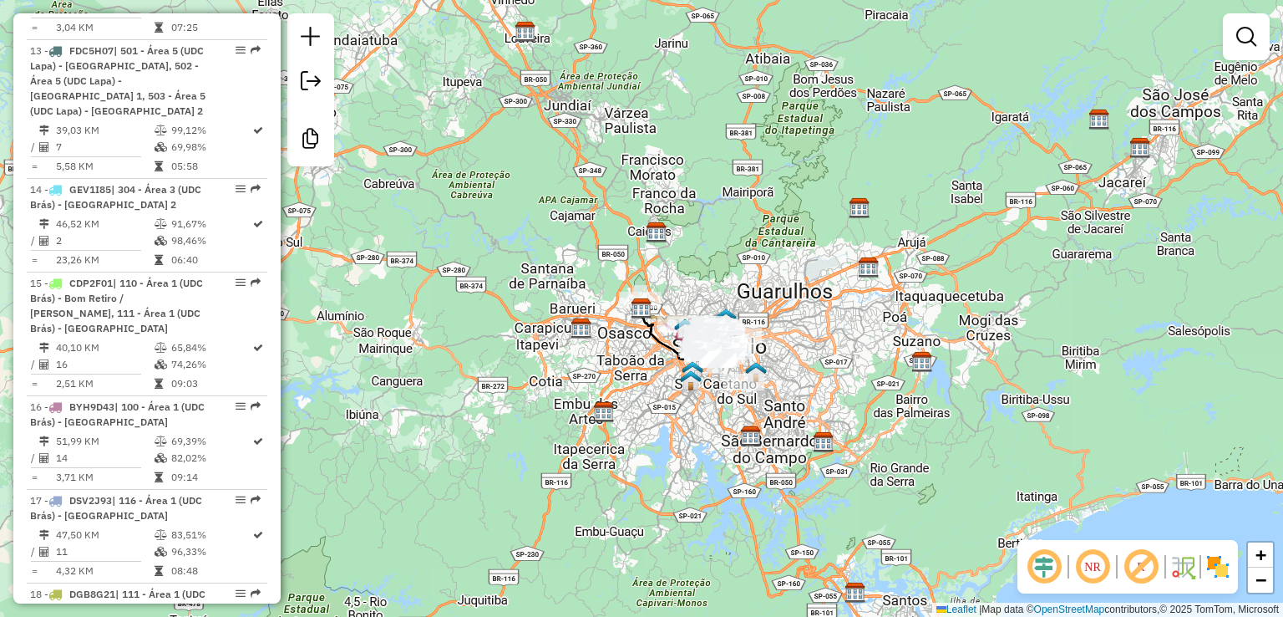
scroll to position [2610, 0]
